Goal: Task Accomplishment & Management: Use online tool/utility

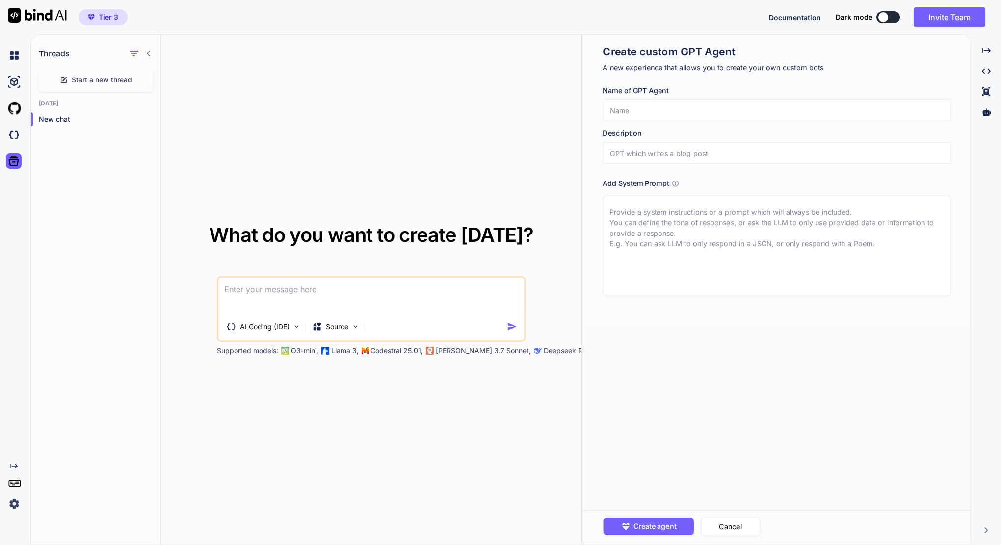
click at [12, 503] on img at bounding box center [14, 503] width 17 height 17
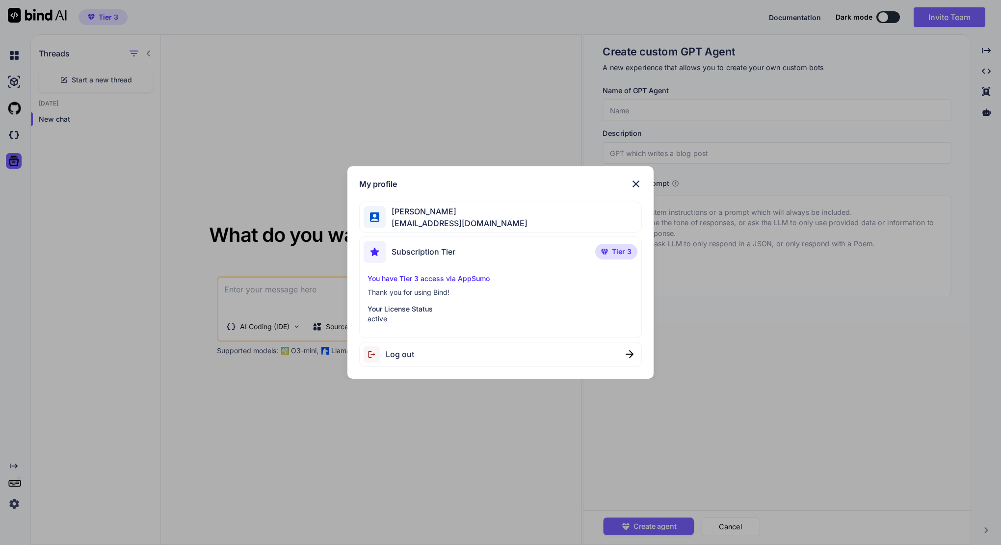
click at [418, 216] on span "Arkaiusz Wiatr" at bounding box center [457, 212] width 142 height 12
click at [407, 211] on span "Arkaiusz Wiatr" at bounding box center [457, 212] width 142 height 12
click at [380, 213] on div at bounding box center [375, 217] width 22 height 22
click at [395, 316] on p "active" at bounding box center [499, 319] width 265 height 10
click at [396, 296] on p "Thank you for using Bind!" at bounding box center [499, 292] width 265 height 10
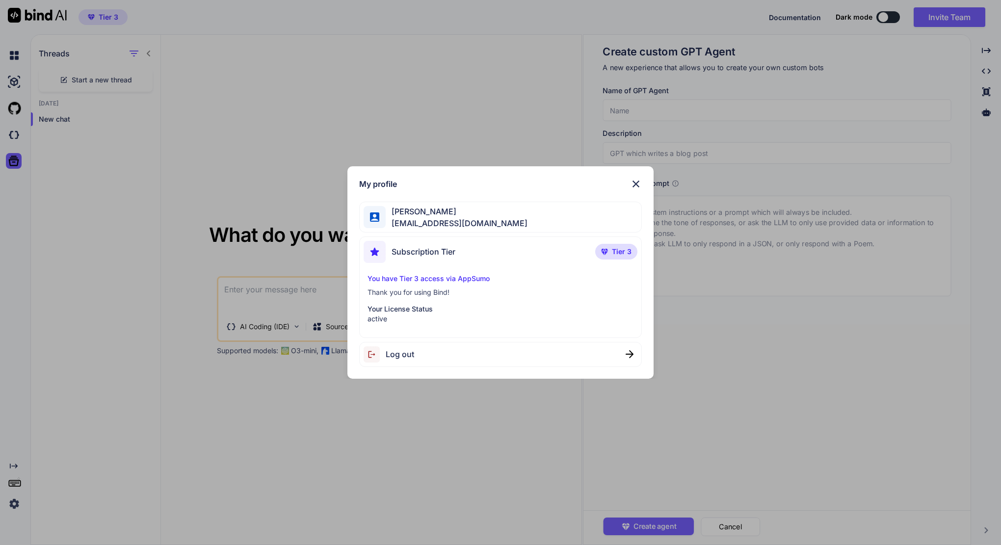
click at [408, 275] on p "You have Tier 3 access via AppSumo" at bounding box center [499, 279] width 265 height 10
click at [636, 184] on img at bounding box center [636, 184] width 12 height 12
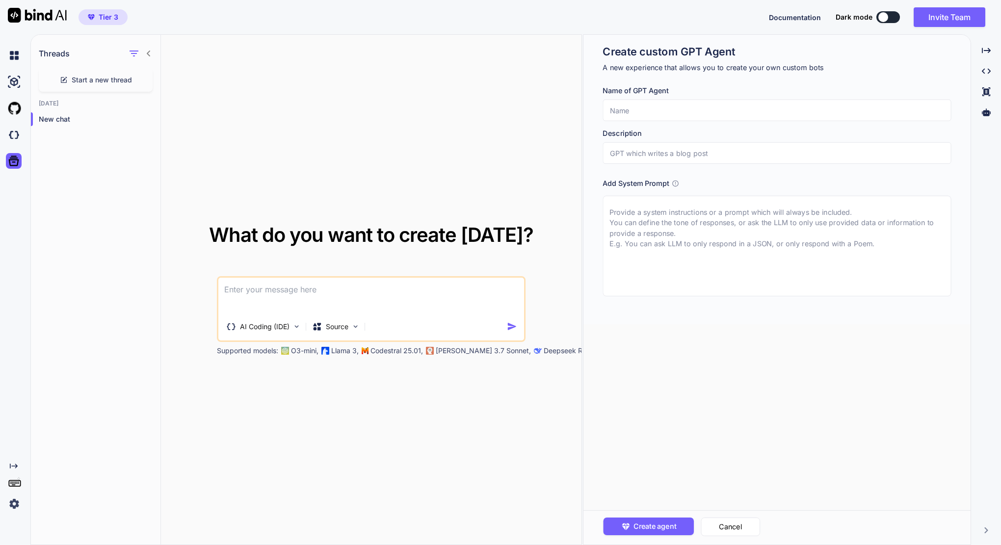
click at [101, 20] on span "Tier 3" at bounding box center [109, 17] width 20 height 10
click at [150, 51] on icon at bounding box center [148, 54] width 3 height 6
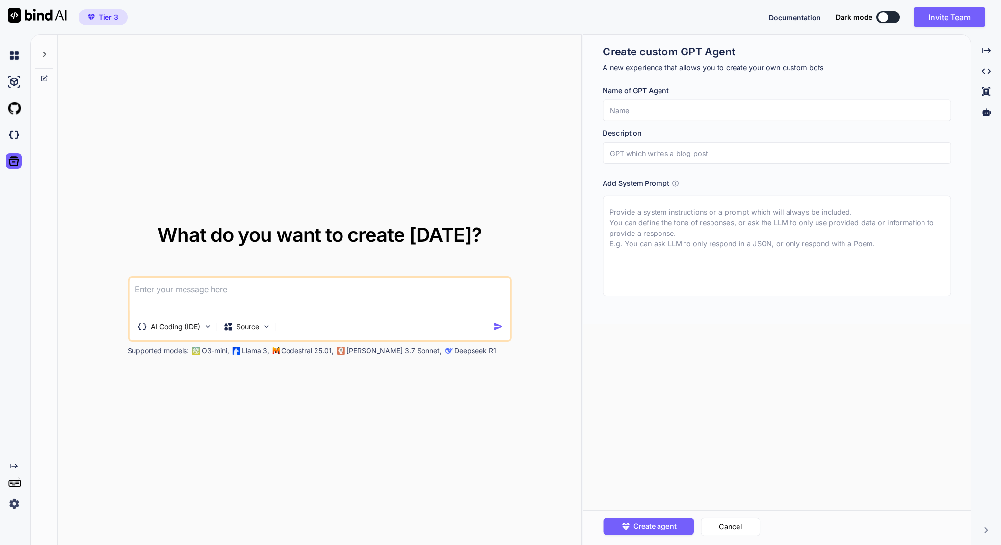
click at [13, 486] on rect at bounding box center [14, 483] width 11 height 6
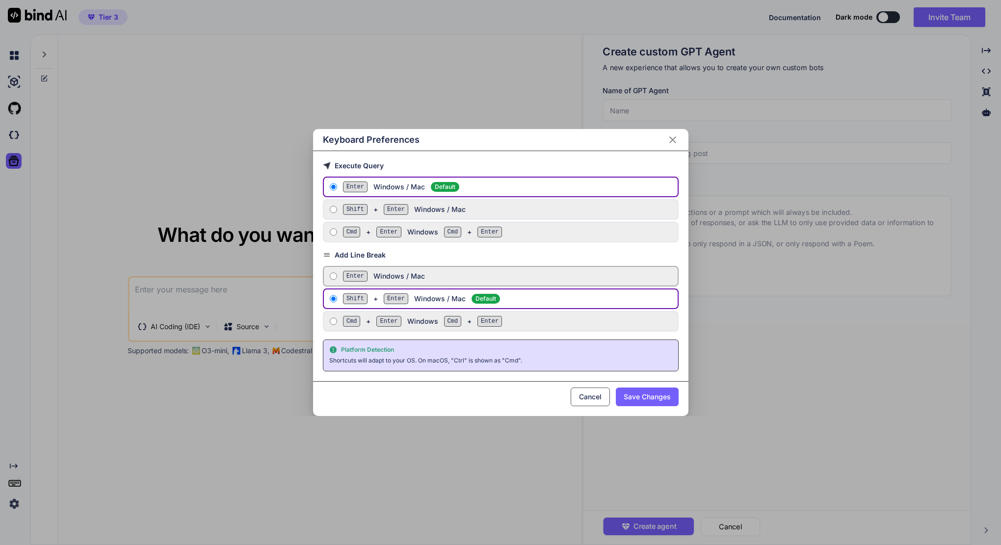
click at [383, 282] on label "Enter Windows / Mac" at bounding box center [501, 276] width 356 height 21
click at [337, 280] on input "Enter Windows / Mac" at bounding box center [333, 276] width 7 height 8
radio input "true"
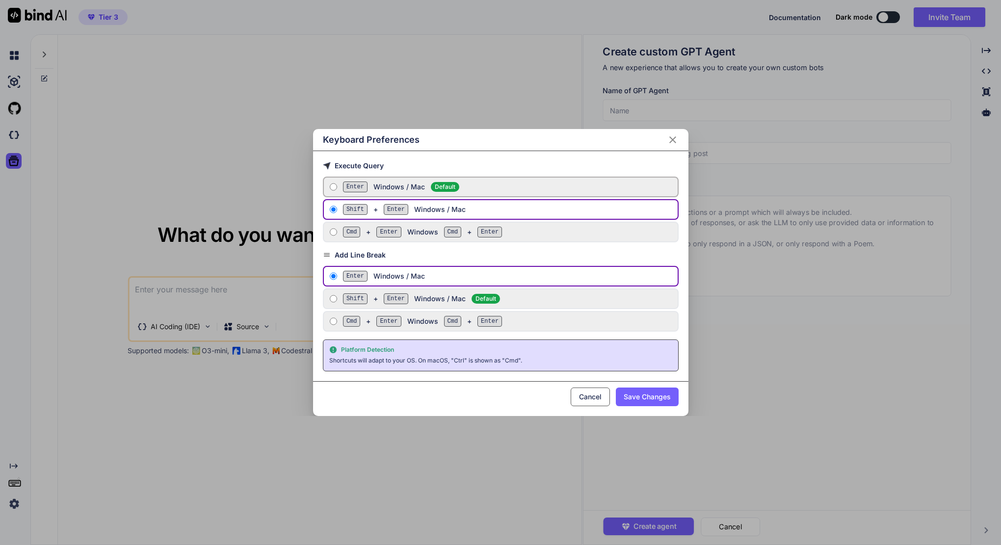
click at [396, 182] on div "Enter Windows / Mac Default" at bounding box center [508, 187] width 331 height 11
click at [337, 183] on input "Enter Windows / Mac Default" at bounding box center [333, 187] width 7 height 8
radio input "true"
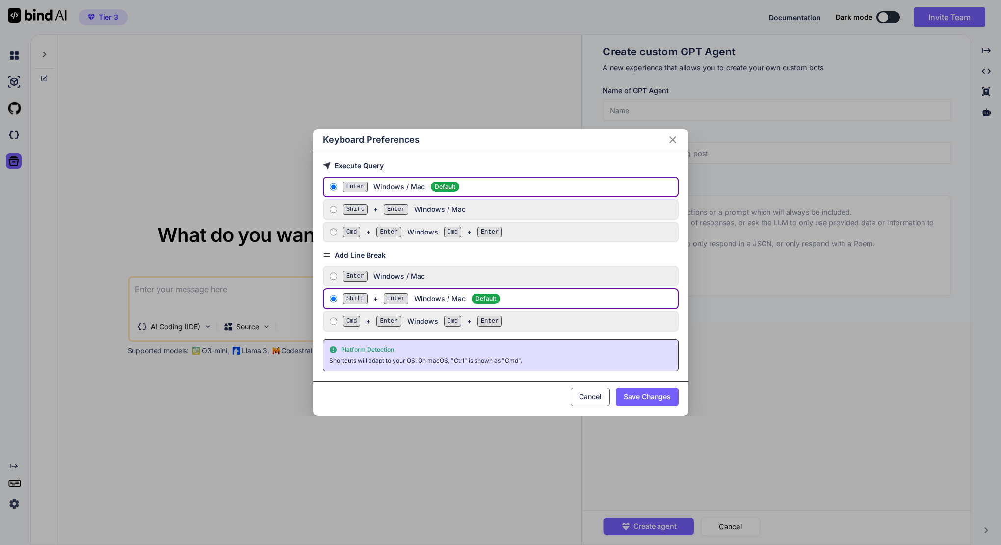
click at [595, 394] on button "Cancel" at bounding box center [590, 397] width 39 height 19
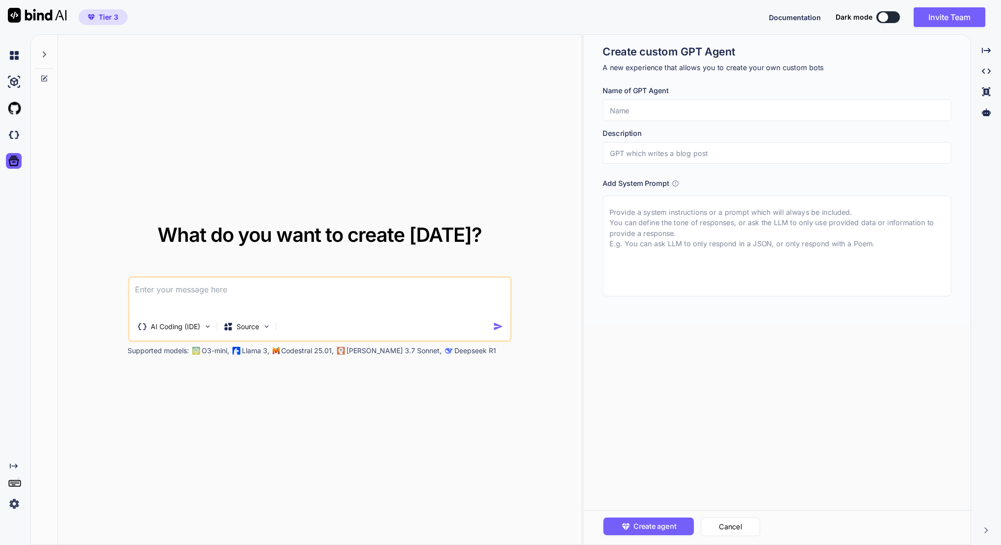
click at [110, 0] on div "Tier 3" at bounding box center [64, 17] width 128 height 34
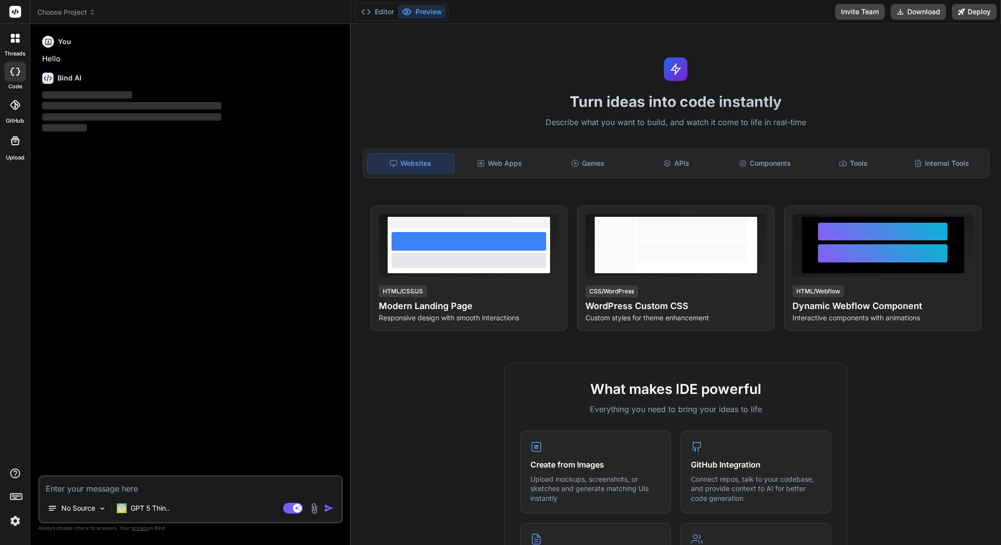
type textarea "x"
